Goal: Task Accomplishment & Management: Complete application form

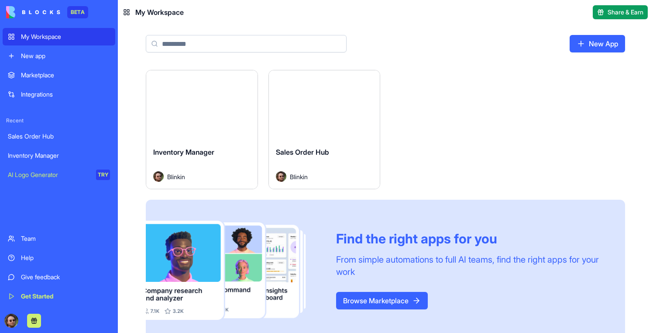
click at [220, 110] on button "Launch" at bounding box center [201, 104] width 65 height 17
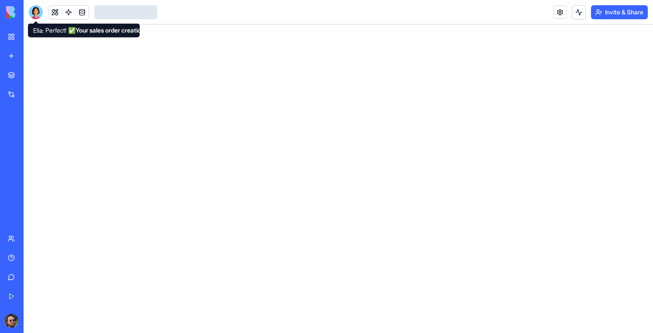
click at [38, 10] on div at bounding box center [36, 12] width 14 height 14
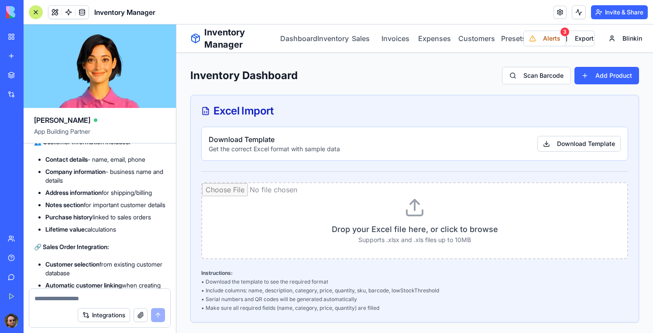
scroll to position [9253, 0]
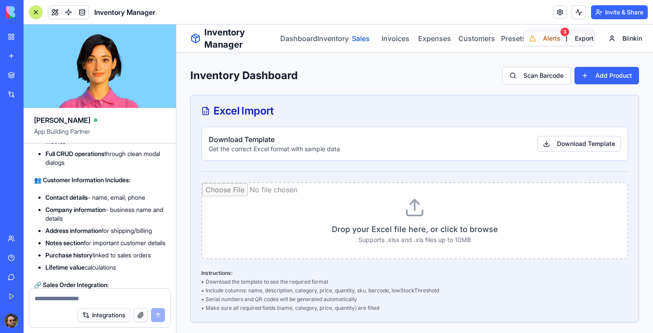
click at [357, 38] on link "Sales" at bounding box center [359, 38] width 19 height 10
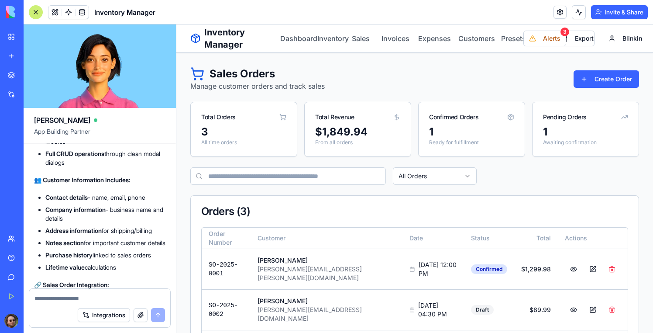
click at [453, 39] on nav "Dashboard Inventory Sales Invoices Expenses Customers Presets" at bounding box center [401, 38] width 243 height 10
click at [457, 39] on link "Customers" at bounding box center [472, 38] width 32 height 10
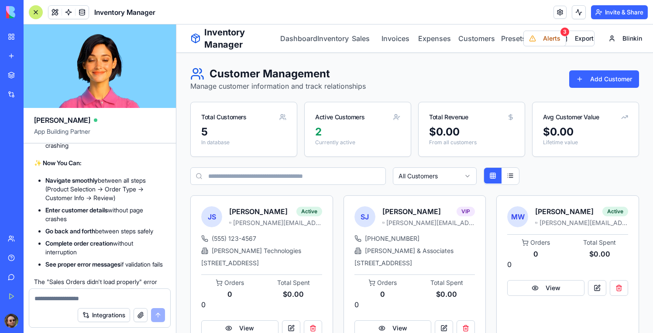
click at [358, 29] on div "Inventory Manager Dashboard Inventory Sales Invoices Expenses Customers Presets" at bounding box center [356, 38] width 333 height 24
click at [358, 39] on link "Sales" at bounding box center [359, 38] width 19 height 10
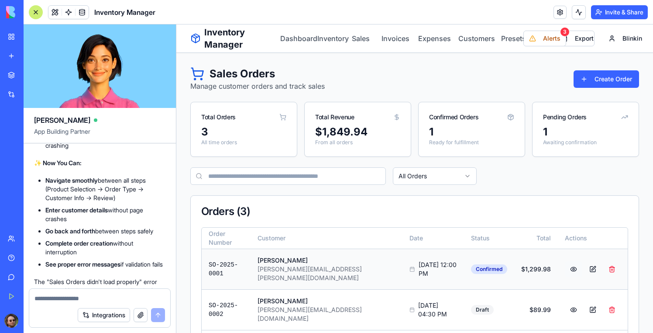
click at [568, 265] on button at bounding box center [573, 269] width 17 height 16
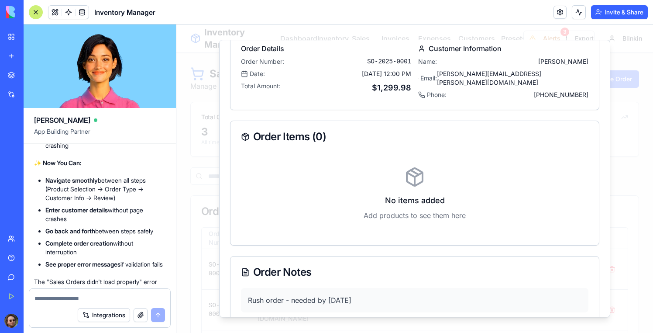
scroll to position [94, 0]
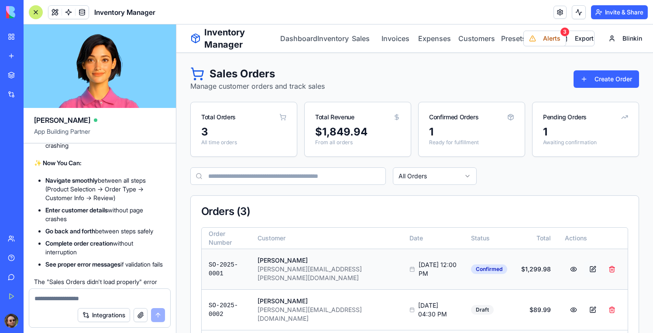
click at [587, 265] on button at bounding box center [592, 269] width 17 height 16
click at [391, 40] on link "Invoices" at bounding box center [393, 38] width 26 height 10
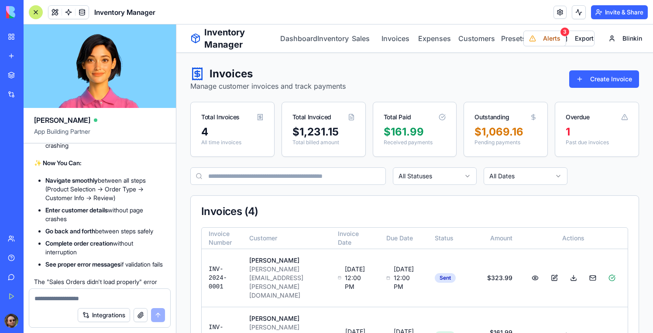
click at [453, 41] on nav "Dashboard Inventory Sales Invoices Expenses Customers Presets" at bounding box center [401, 38] width 243 height 10
click at [466, 41] on link "Customers" at bounding box center [472, 38] width 32 height 10
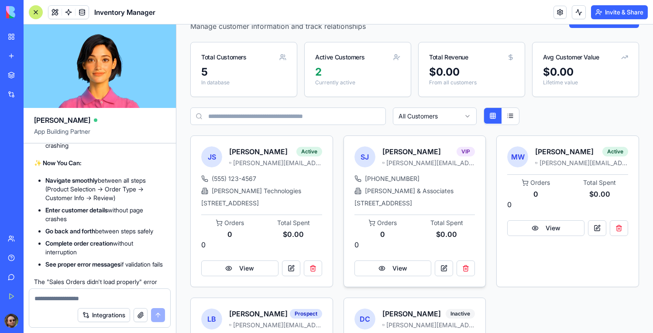
scroll to position [59, 0]
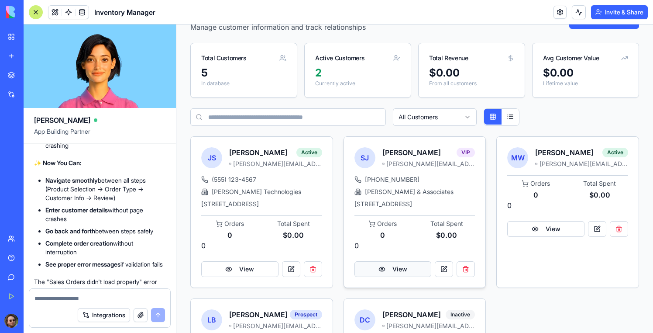
click at [404, 277] on button "View" at bounding box center [392, 269] width 77 height 16
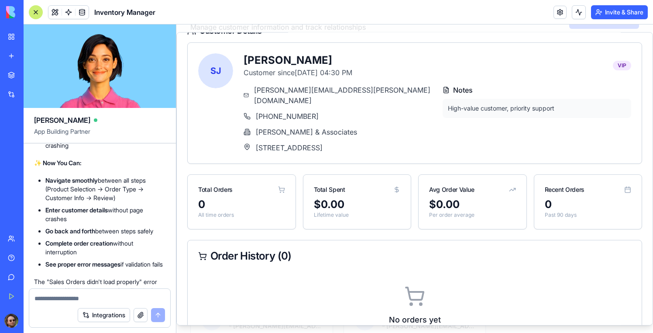
scroll to position [0, 0]
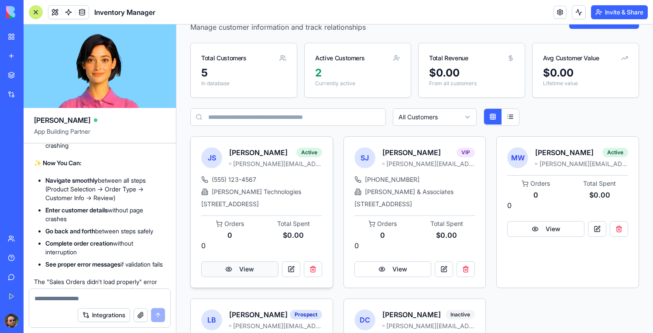
click at [237, 270] on button "View" at bounding box center [239, 269] width 77 height 16
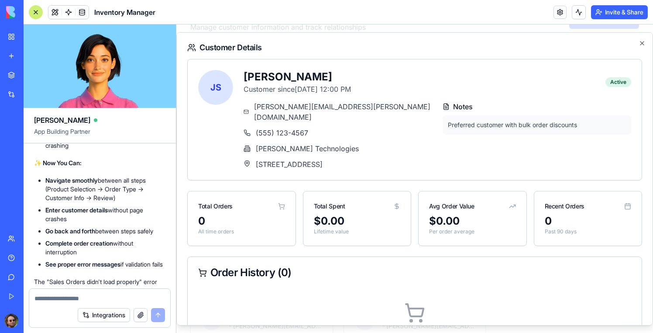
click at [183, 230] on div "Customer Details JS [PERSON_NAME] Customer since [DATE] 12:00 PM Active [PERSON…" at bounding box center [414, 178] width 477 height 293
click at [642, 43] on icon "button" at bounding box center [641, 43] width 7 height 7
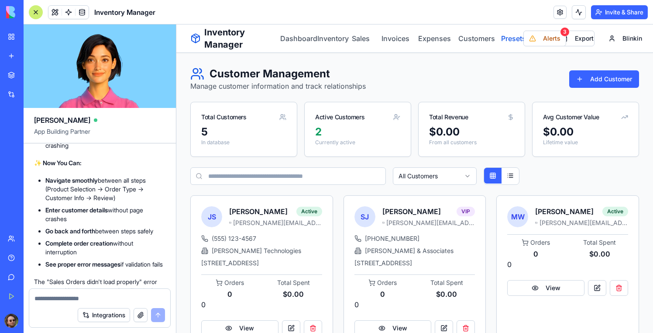
click at [512, 39] on link "Presets" at bounding box center [511, 38] width 24 height 10
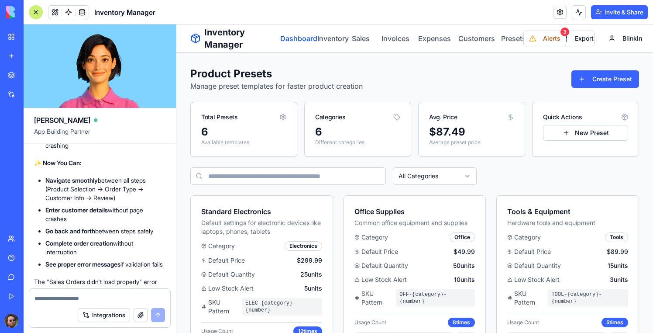
click at [307, 36] on link "Dashboard" at bounding box center [293, 38] width 27 height 10
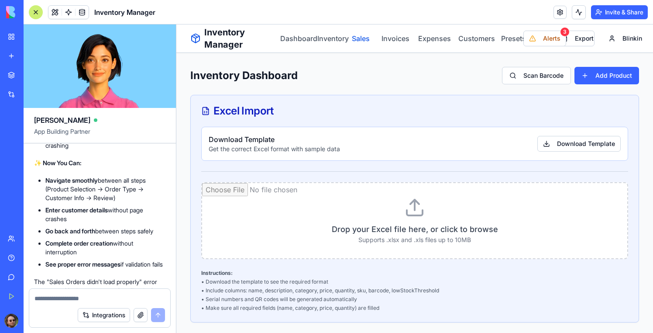
click at [367, 37] on link "Sales" at bounding box center [359, 38] width 19 height 10
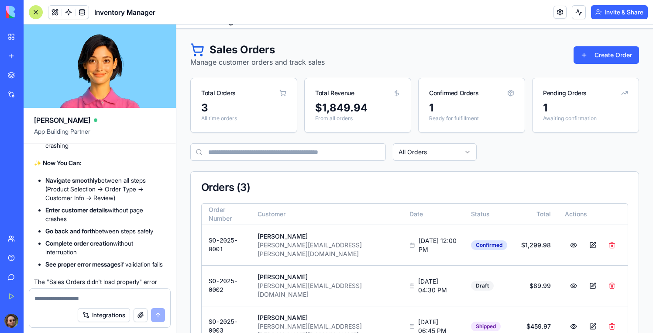
scroll to position [36, 0]
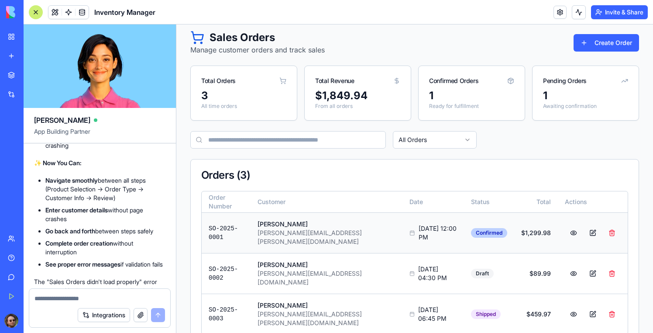
click at [471, 231] on div "Confirmed" at bounding box center [489, 233] width 36 height 10
click at [565, 228] on button at bounding box center [573, 233] width 17 height 16
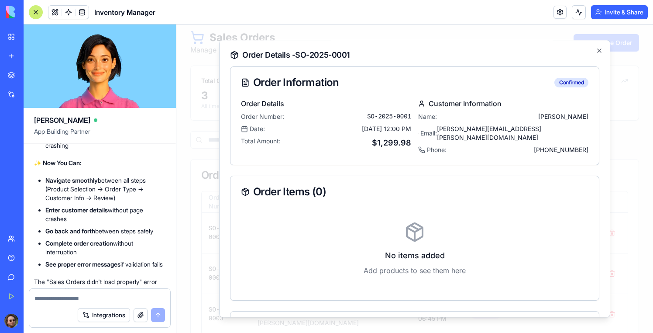
scroll to position [94, 0]
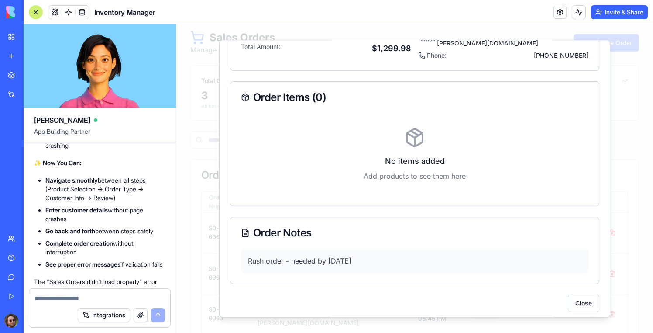
click at [320, 255] on p "Rush order - needed by [DATE]" at bounding box center [414, 260] width 333 height 10
click at [581, 288] on div "Order Information Confirmed Order Details Order Number: SO-2025-0001 Date: [DAT…" at bounding box center [414, 142] width 369 height 340
click at [581, 295] on button "Close" at bounding box center [583, 302] width 31 height 17
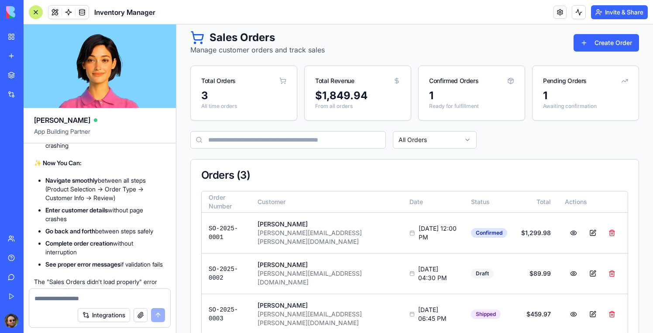
scroll to position [0, 0]
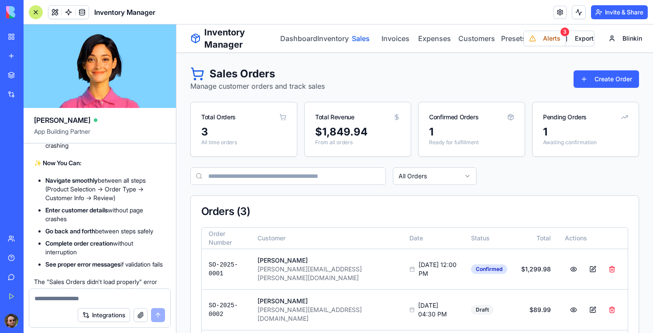
click at [353, 39] on link "Sales" at bounding box center [359, 38] width 19 height 10
click at [468, 41] on link "Customers" at bounding box center [472, 38] width 32 height 10
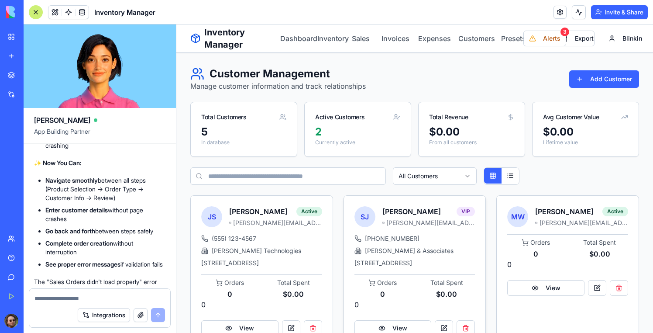
click at [412, 216] on div "[PERSON_NAME] VIP [PERSON_NAME][EMAIL_ADDRESS][PERSON_NAME][DOMAIN_NAME]" at bounding box center [428, 216] width 93 height 21
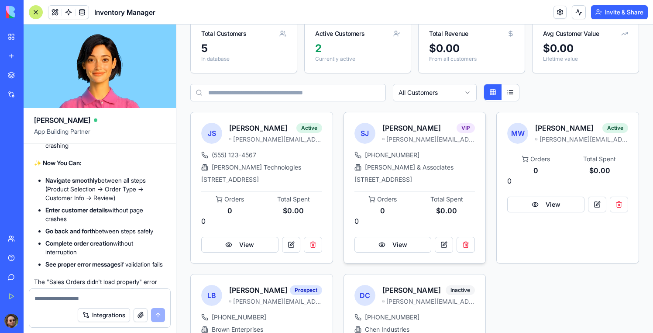
scroll to position [92, 0]
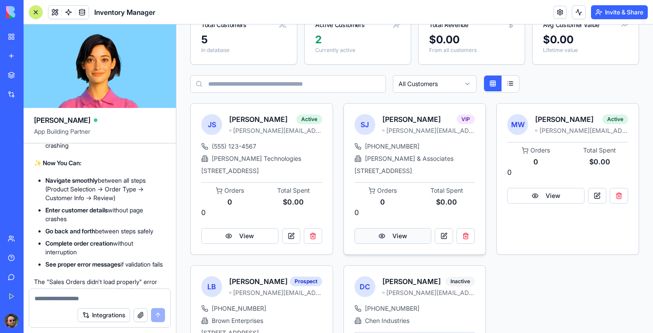
click at [395, 244] on button "View" at bounding box center [392, 236] width 77 height 16
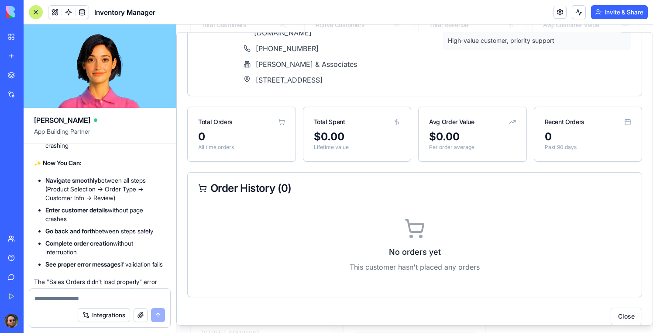
scroll to position [0, 0]
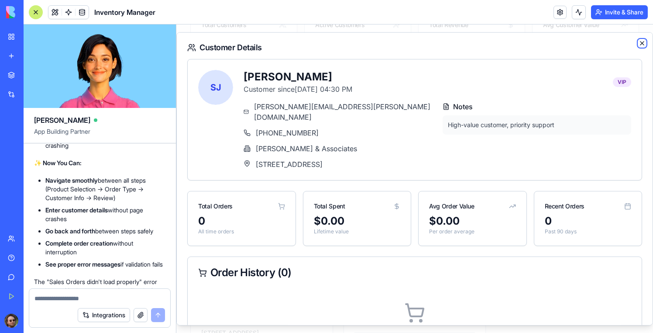
click at [641, 44] on icon "button" at bounding box center [641, 42] width 3 height 3
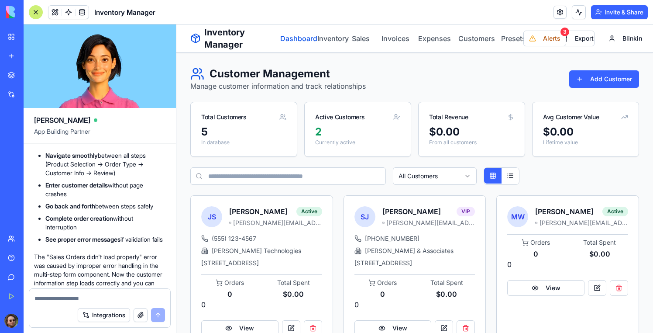
click at [305, 41] on link "Dashboard" at bounding box center [293, 38] width 27 height 10
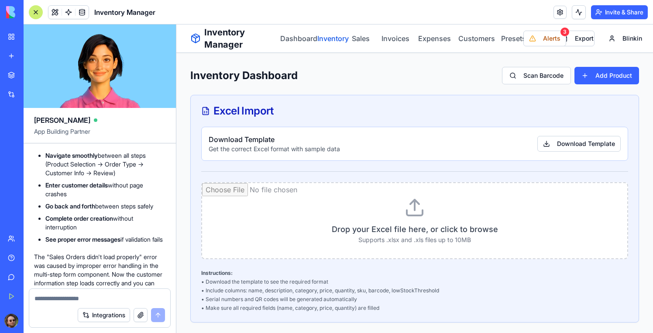
click at [336, 40] on link "Inventory" at bounding box center [328, 38] width 22 height 10
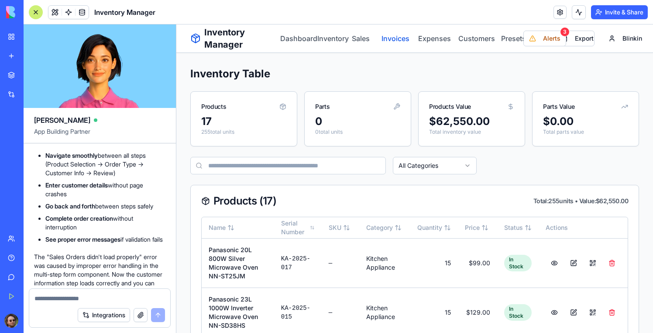
click at [388, 38] on link "Invoices" at bounding box center [393, 38] width 26 height 10
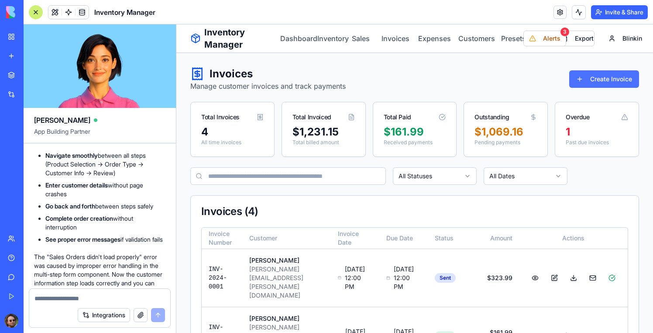
click at [595, 81] on button "Create Invoice" at bounding box center [604, 78] width 70 height 17
click at [428, 37] on link "Expenses" at bounding box center [431, 38] width 30 height 10
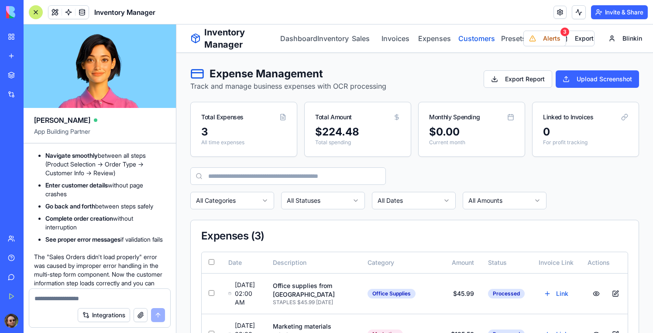
click at [470, 39] on link "Customers" at bounding box center [472, 38] width 32 height 10
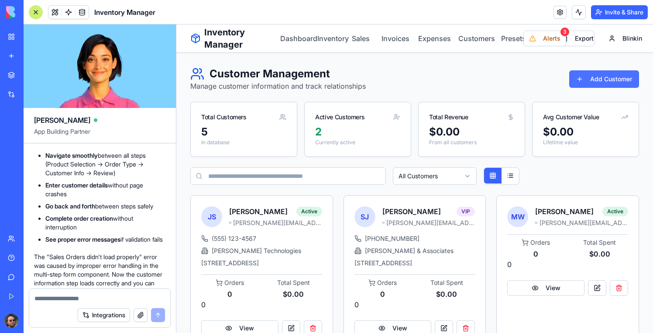
click at [586, 80] on button "Add Customer" at bounding box center [604, 78] width 70 height 17
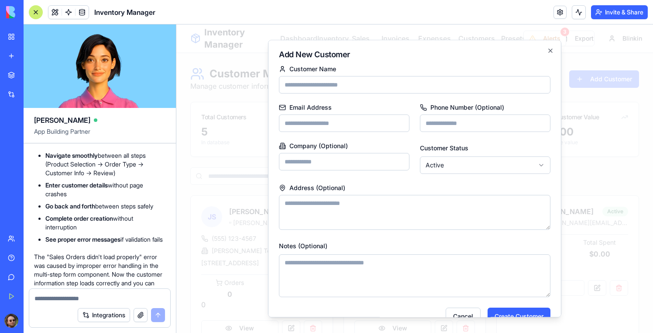
scroll to position [18, 0]
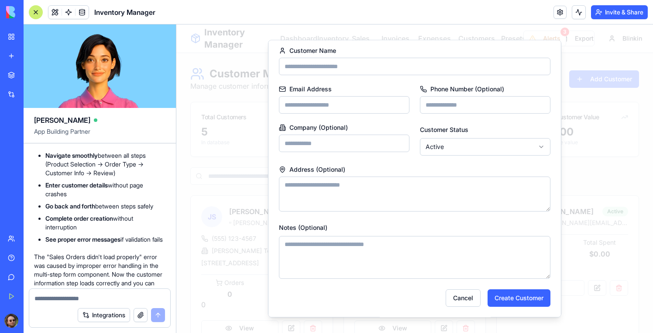
click at [581, 222] on div at bounding box center [414, 178] width 477 height 308
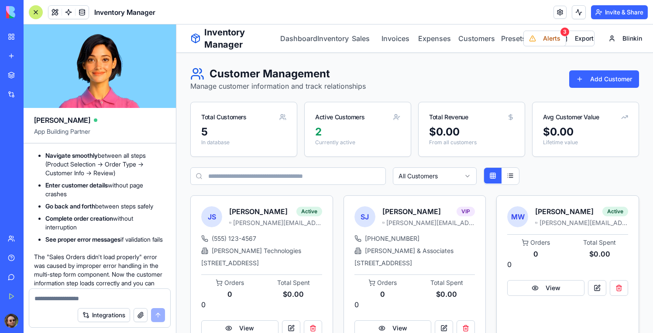
click at [535, 296] on div "MW [PERSON_NAME] Active [PERSON_NAME][EMAIL_ADDRESS][PERSON_NAME][DOMAIN_NAME] …" at bounding box center [568, 251] width 142 height 110
click at [545, 288] on button "View" at bounding box center [545, 288] width 77 height 16
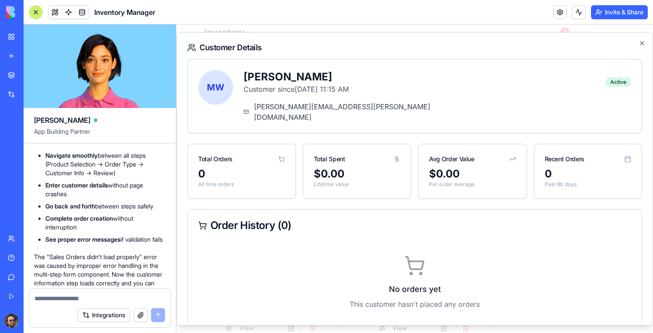
scroll to position [37, 0]
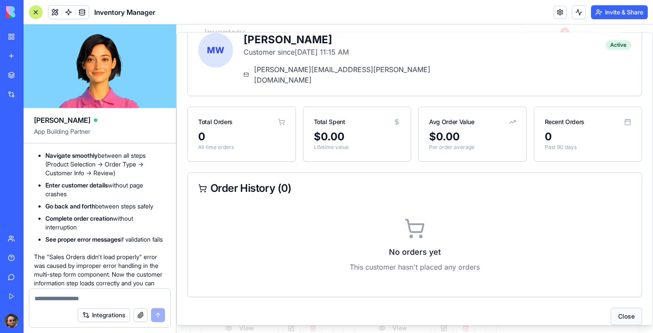
click at [630, 307] on button "Close" at bounding box center [626, 315] width 31 height 17
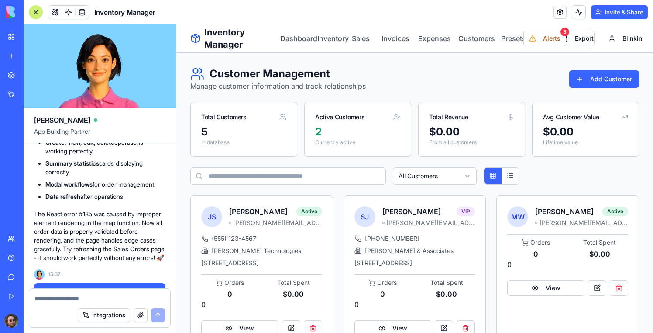
scroll to position [11010, 0]
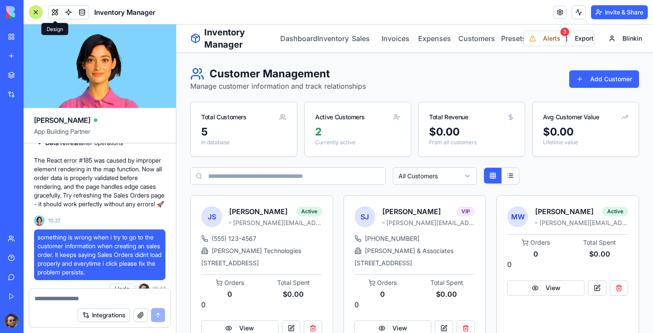
click at [52, 11] on button at bounding box center [54, 12] width 13 height 13
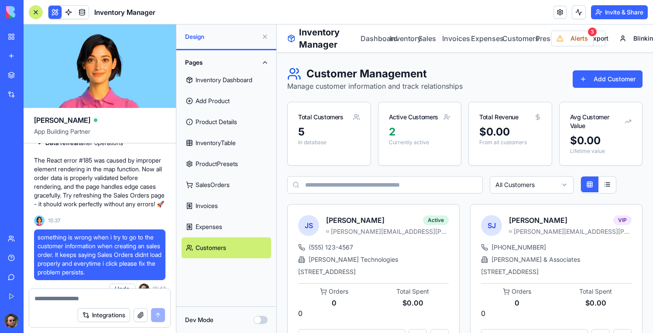
click at [220, 182] on link "SalesOrders" at bounding box center [226, 184] width 89 height 21
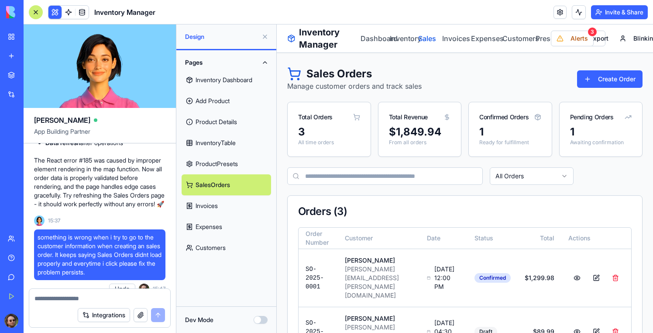
click at [428, 35] on link "Sales" at bounding box center [423, 38] width 14 height 10
click at [402, 38] on link "Inventory" at bounding box center [398, 38] width 16 height 10
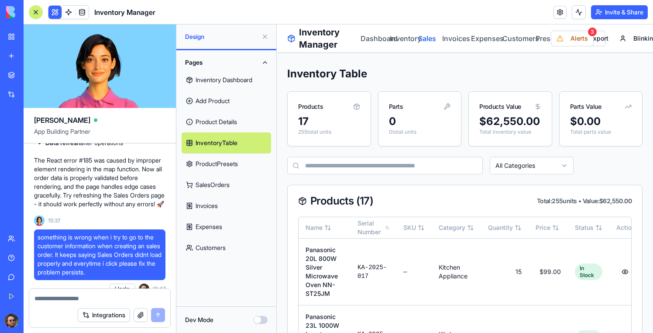
click at [430, 39] on link "Sales" at bounding box center [423, 38] width 14 height 10
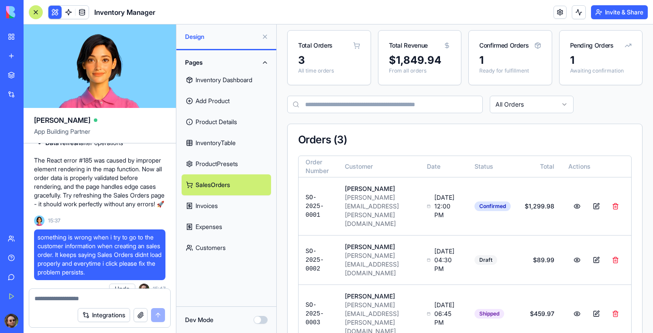
scroll to position [80, 0]
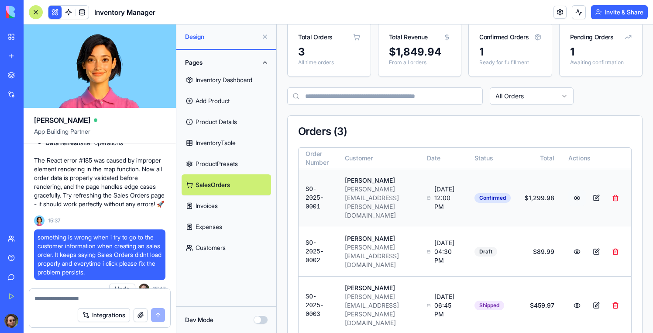
click at [580, 190] on button at bounding box center [576, 198] width 17 height 16
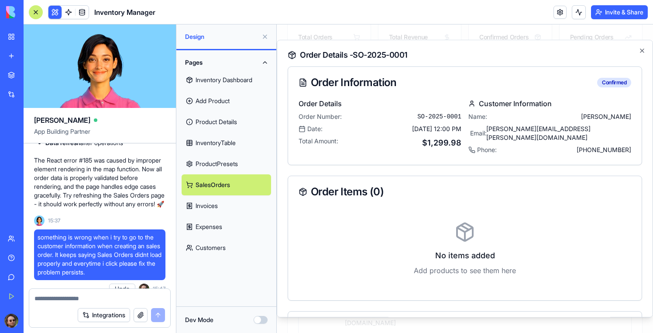
scroll to position [94, 0]
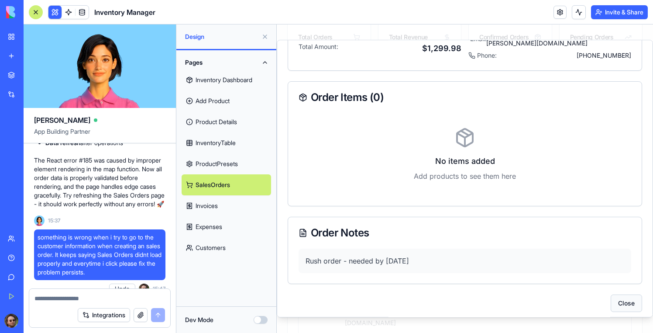
click at [631, 296] on button "Close" at bounding box center [626, 302] width 31 height 17
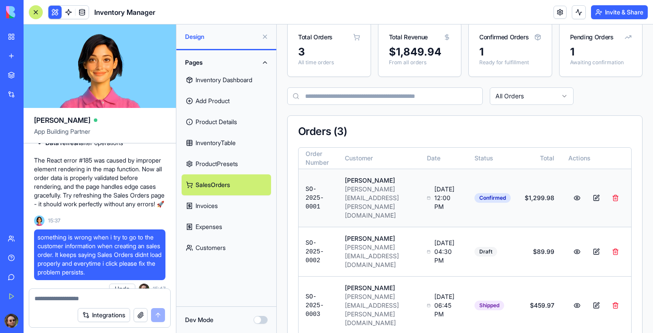
click at [402, 189] on div "[PERSON_NAME][EMAIL_ADDRESS][PERSON_NAME][DOMAIN_NAME]" at bounding box center [379, 202] width 69 height 35
click at [348, 191] on div "[PERSON_NAME][EMAIL_ADDRESS][PERSON_NAME][DOMAIN_NAME]" at bounding box center [379, 202] width 69 height 35
click at [350, 189] on div "[PERSON_NAME][EMAIL_ADDRESS][PERSON_NAME][DOMAIN_NAME]" at bounding box center [379, 202] width 69 height 35
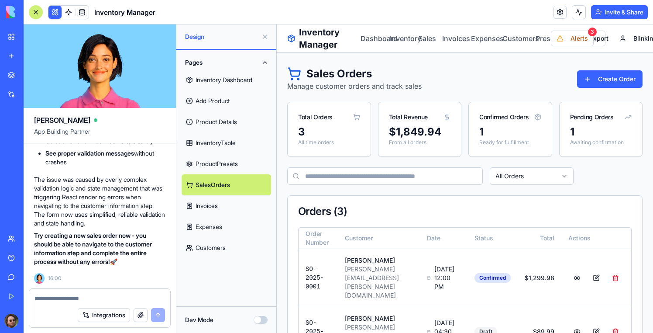
scroll to position [13150, 0]
click at [564, 41] on button "Alerts 3" at bounding box center [572, 39] width 43 height 16
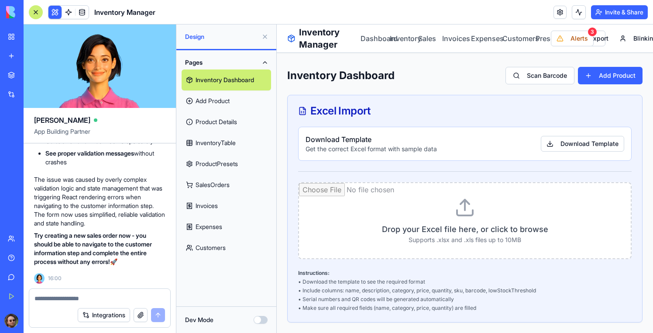
click at [12, 312] on div at bounding box center [12, 320] width 18 height 24
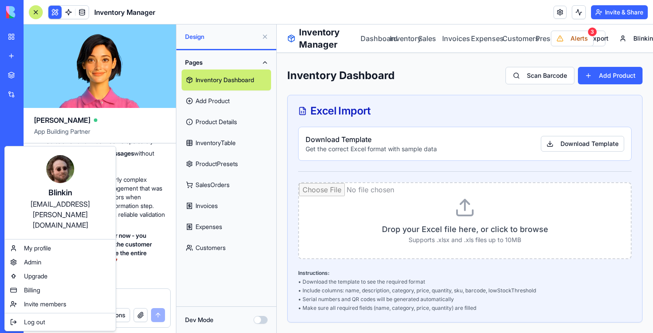
click at [70, 203] on div "[EMAIL_ADDRESS][PERSON_NAME][DOMAIN_NAME]" at bounding box center [60, 214] width 93 height 31
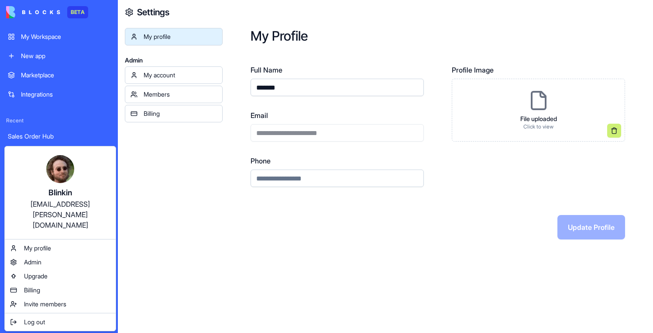
click at [293, 130] on html "**********" at bounding box center [326, 166] width 653 height 333
click at [293, 130] on div "**********" at bounding box center [336, 125] width 173 height 31
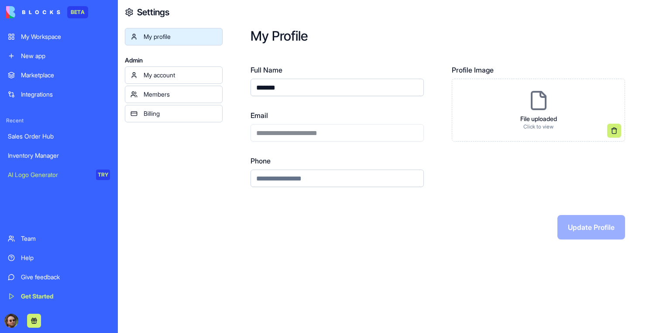
click at [293, 130] on div "**********" at bounding box center [336, 125] width 173 height 31
click at [45, 137] on div "Sales Order Hub" at bounding box center [59, 136] width 102 height 9
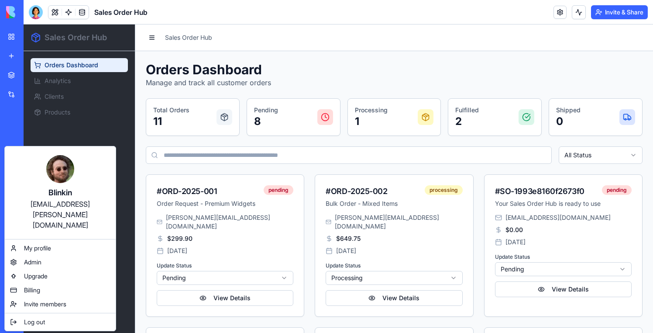
click at [17, 319] on html "BETA My Workspace New app Marketplace Integrations Recent Sales Order Hub Inven…" at bounding box center [326, 166] width 653 height 333
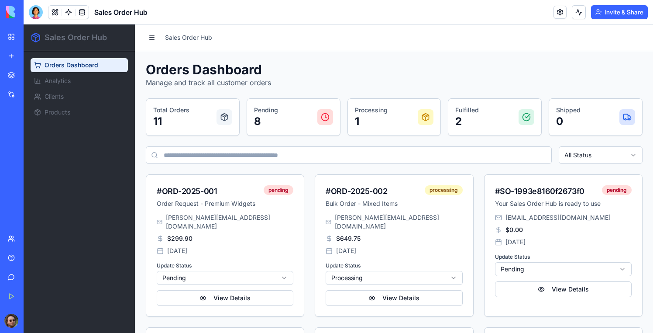
click at [32, 158] on div "Inventory Manager" at bounding box center [20, 155] width 24 height 9
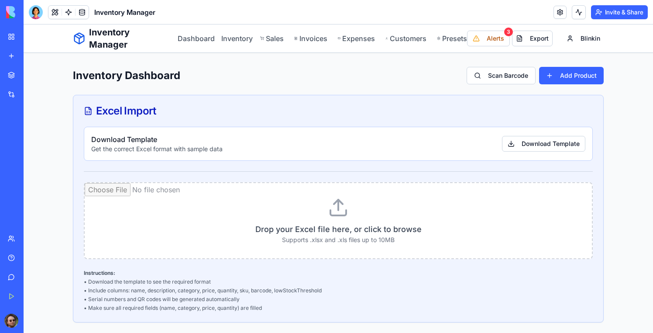
click at [289, 40] on nav "Dashboard Inventory Sales Invoices Expenses Customers Presets" at bounding box center [322, 38] width 289 height 10
click at [278, 40] on link "Sales" at bounding box center [272, 38] width 24 height 10
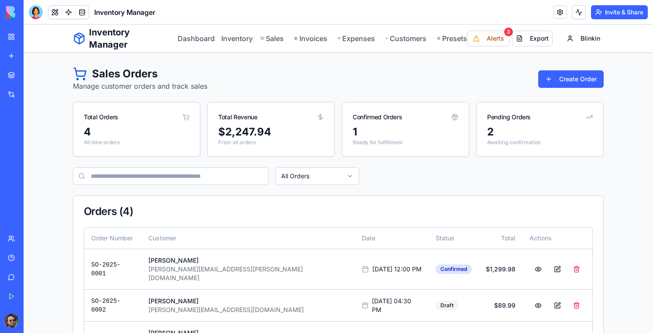
click at [578, 88] on div "Sales Orders Manage customer orders and track sales Create Order" at bounding box center [338, 79] width 531 height 24
click at [570, 80] on button "Create Order" at bounding box center [570, 78] width 65 height 17
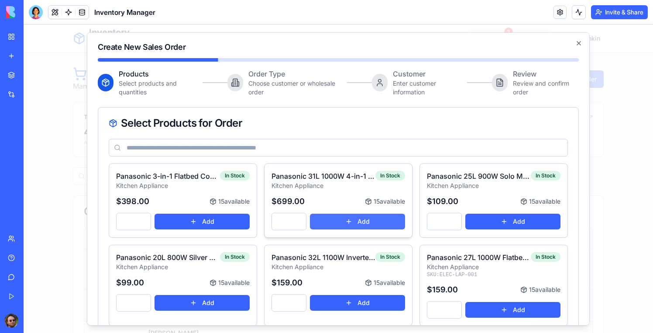
click at [370, 223] on button "Add" at bounding box center [357, 221] width 95 height 16
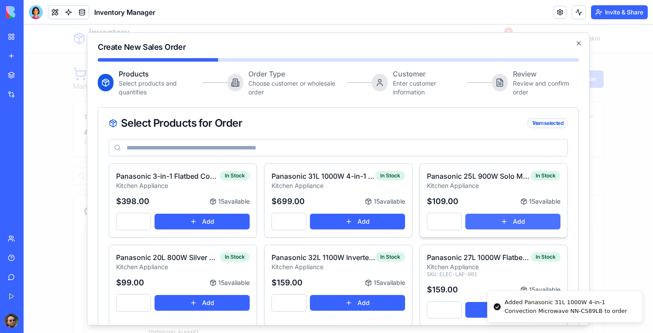
click at [518, 222] on button "Add" at bounding box center [512, 221] width 95 height 16
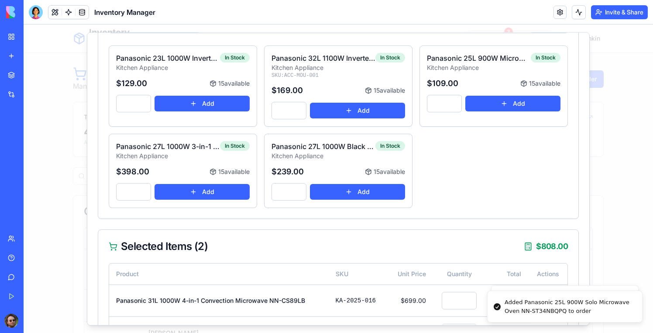
scroll to position [240, 0]
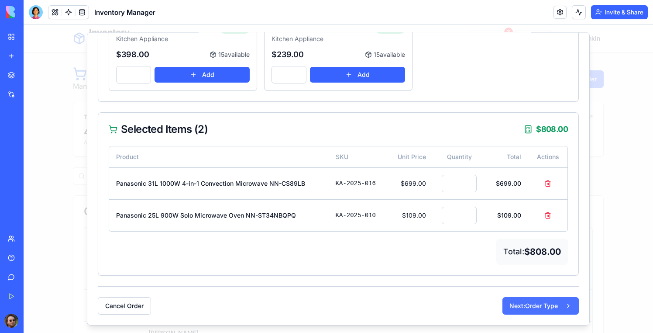
click at [540, 309] on button "Next: Order Type" at bounding box center [540, 304] width 76 height 17
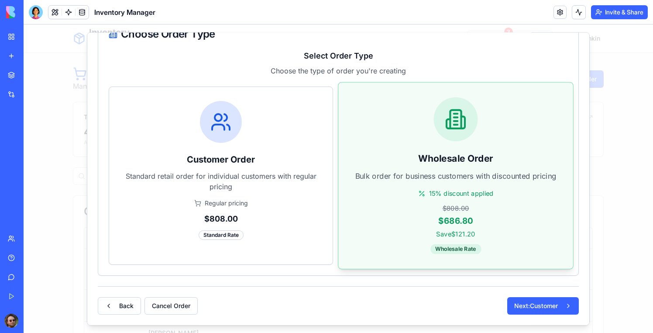
click at [493, 203] on div "$808.00" at bounding box center [455, 207] width 205 height 9
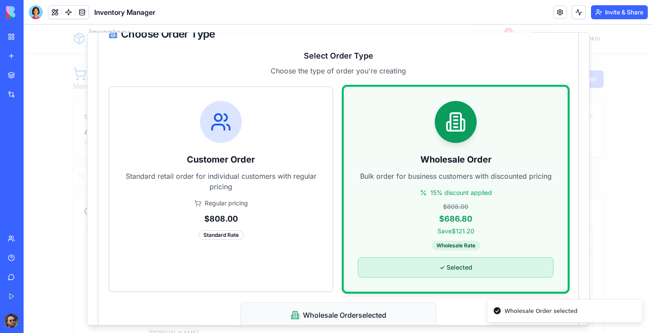
scroll to position [255, 0]
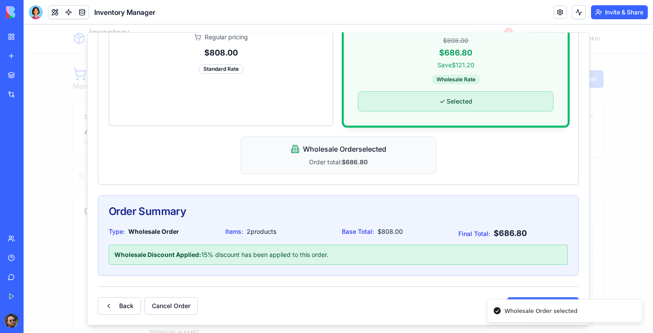
click at [520, 297] on button "Next: Customer" at bounding box center [543, 305] width 72 height 17
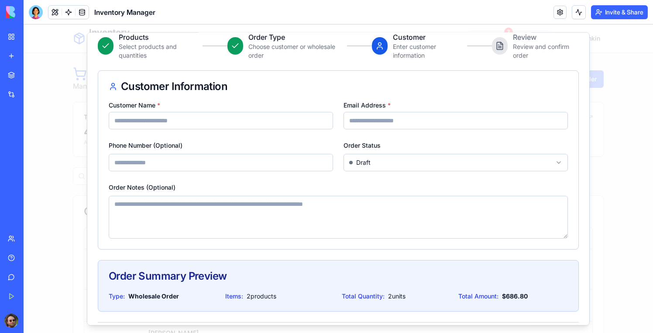
scroll to position [72, 0]
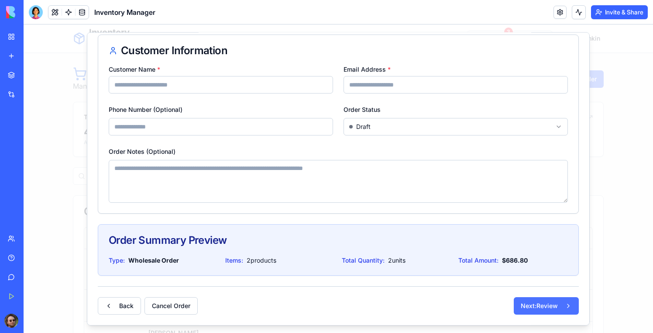
click at [559, 300] on button "Next: Review" at bounding box center [546, 305] width 65 height 17
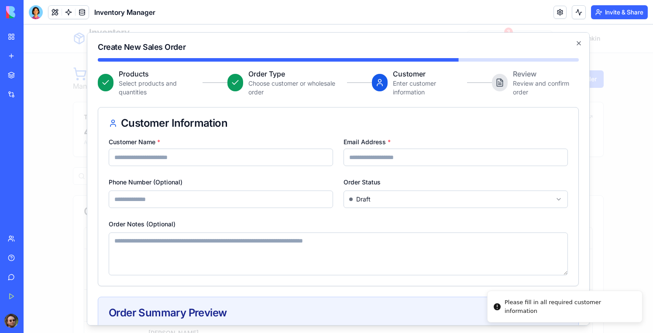
scroll to position [0, 0]
click at [226, 158] on input "Customer Name *" at bounding box center [221, 156] width 224 height 17
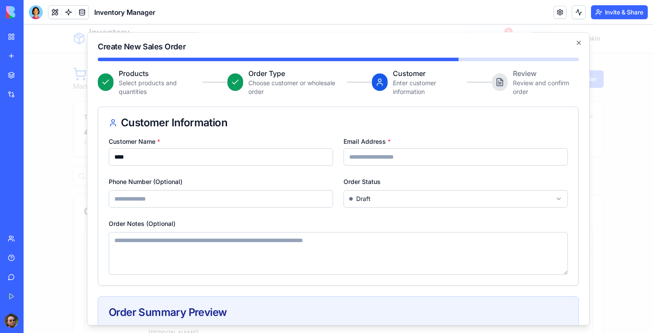
type input "****"
click at [416, 157] on input "Email Address *" at bounding box center [455, 156] width 224 height 17
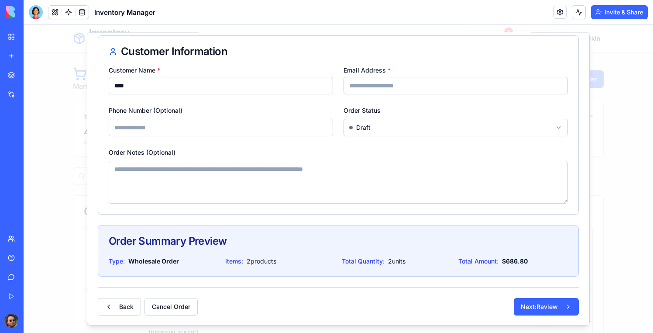
scroll to position [72, 0]
click at [135, 304] on button "Back" at bounding box center [119, 305] width 43 height 17
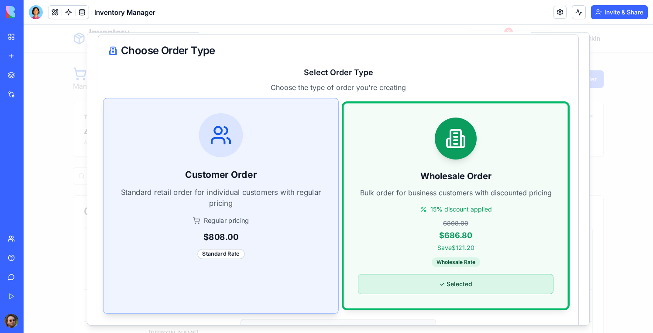
click at [222, 208] on div "Customer Order Standard retail order for individual customers with regular pric…" at bounding box center [220, 185] width 235 height 175
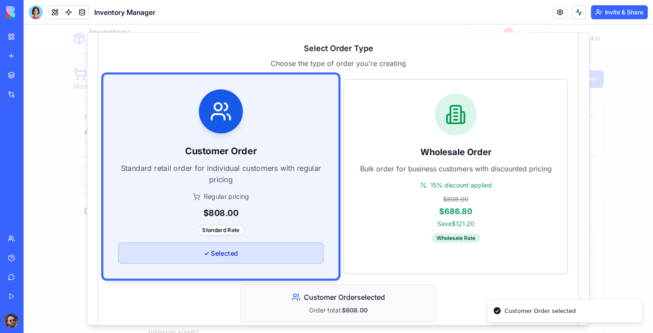
scroll to position [219, 0]
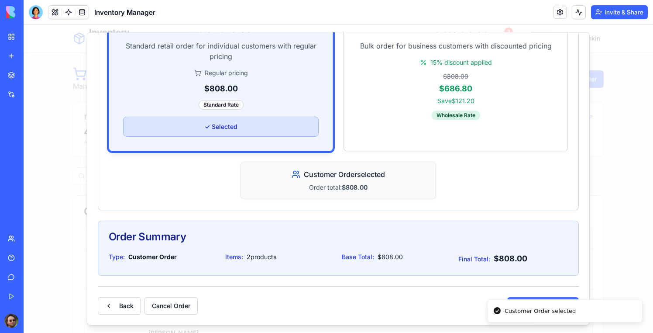
click at [536, 297] on button "Next: Customer" at bounding box center [543, 305] width 72 height 17
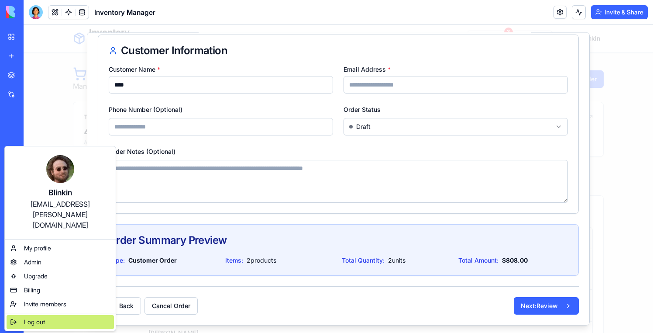
click at [38, 317] on span "Log out" at bounding box center [34, 321] width 21 height 9
